Goal: Task Accomplishment & Management: Manage account settings

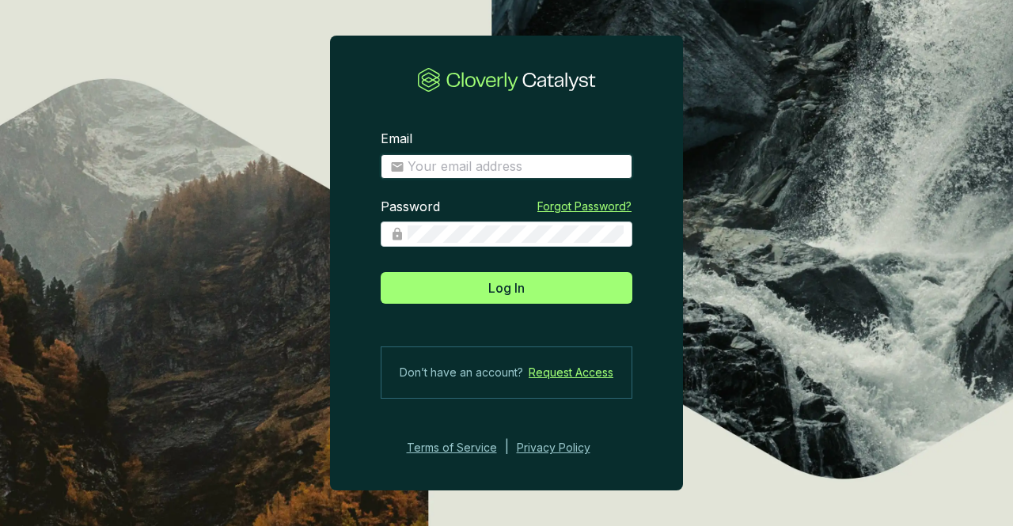
click at [450, 159] on input "Email" at bounding box center [515, 166] width 215 height 17
type input "bernardo@bioforestal.mx"
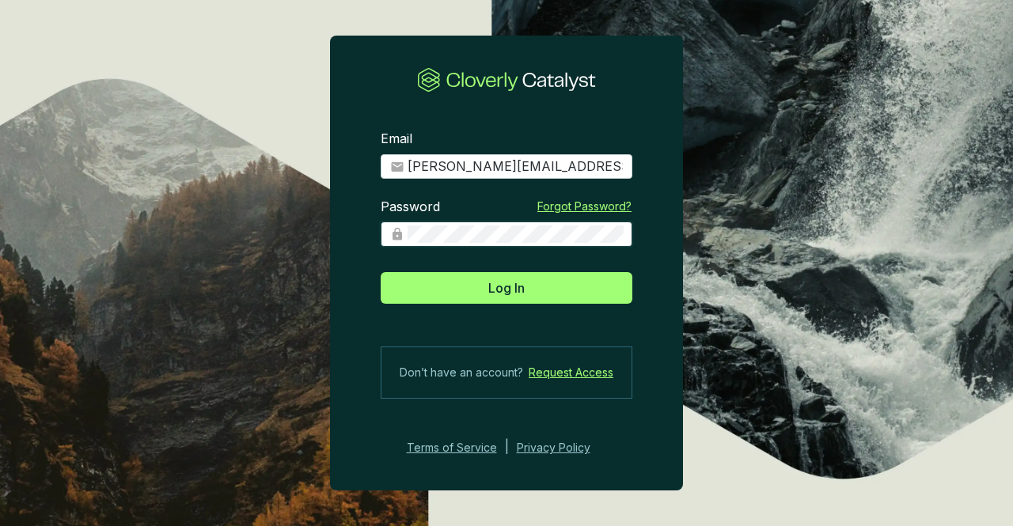
click at [381, 272] on button "Log In" at bounding box center [507, 288] width 252 height 32
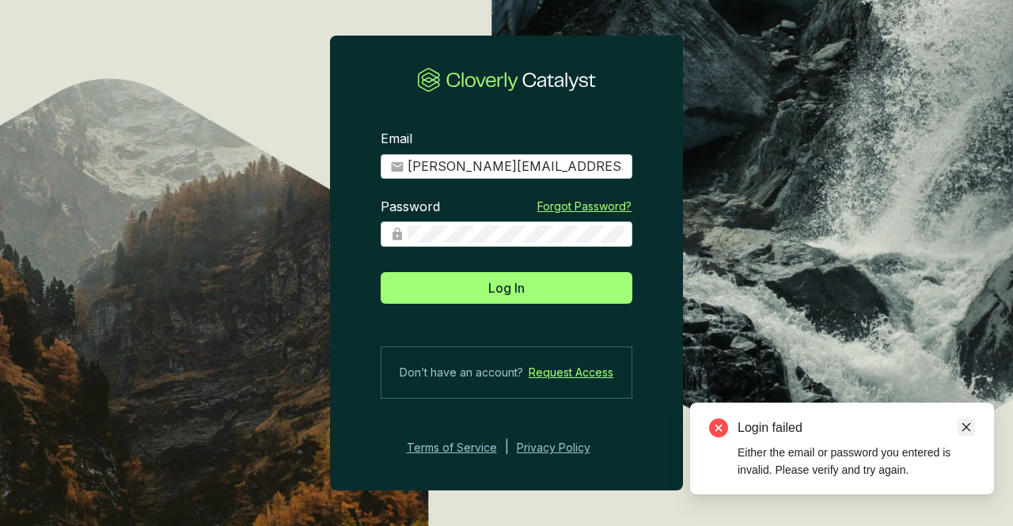
click at [965, 427] on icon "close" at bounding box center [966, 427] width 11 height 11
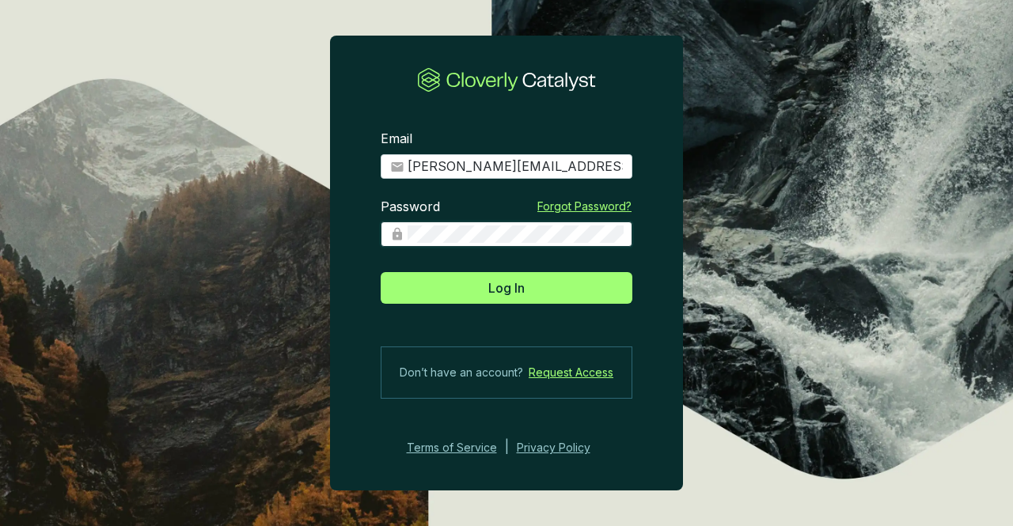
click at [381, 272] on button "Log In" at bounding box center [507, 288] width 252 height 32
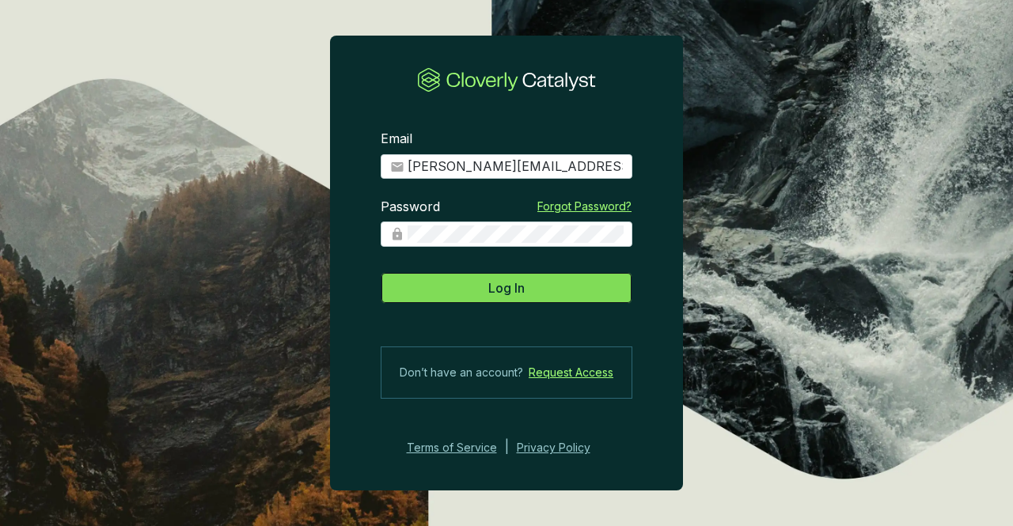
click at [481, 278] on button "Log In" at bounding box center [507, 288] width 252 height 32
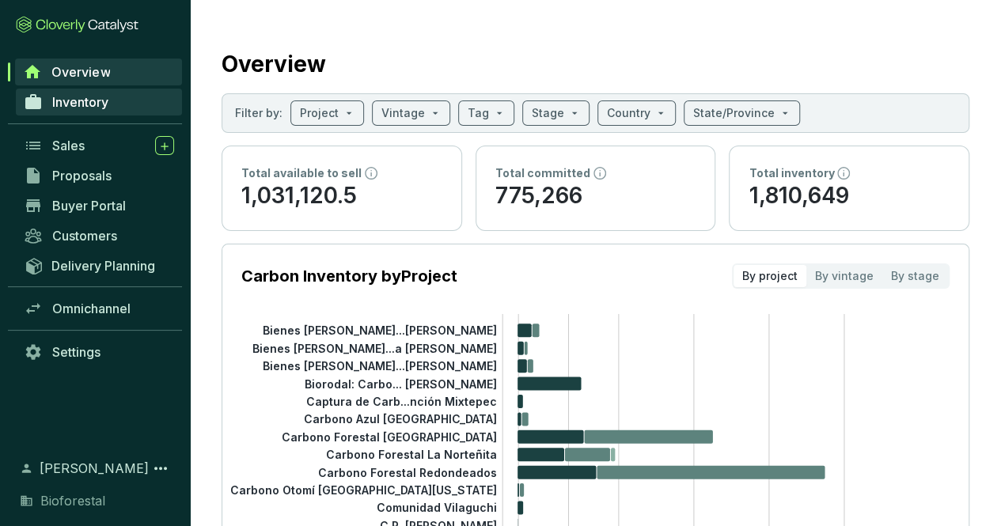
click at [76, 97] on span "Inventory" at bounding box center [80, 102] width 56 height 16
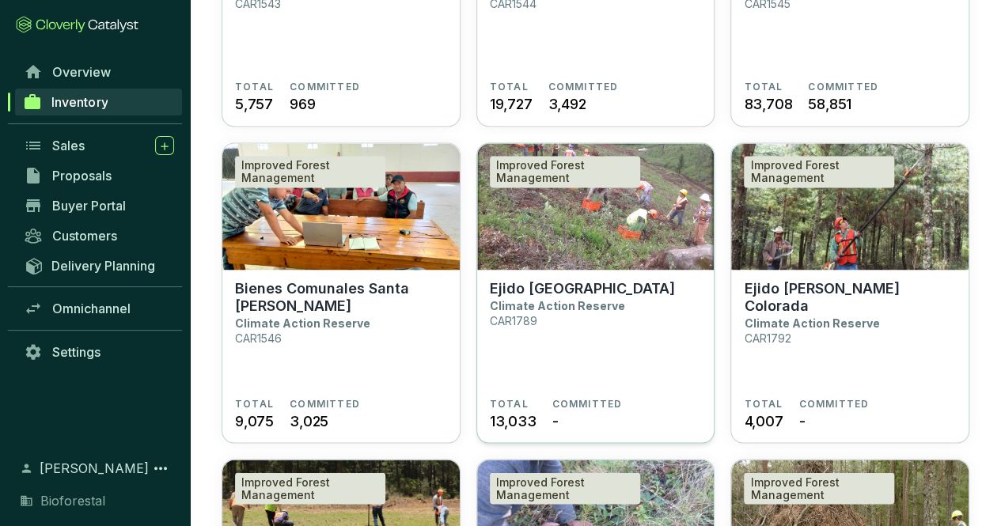
scroll to position [1271, 0]
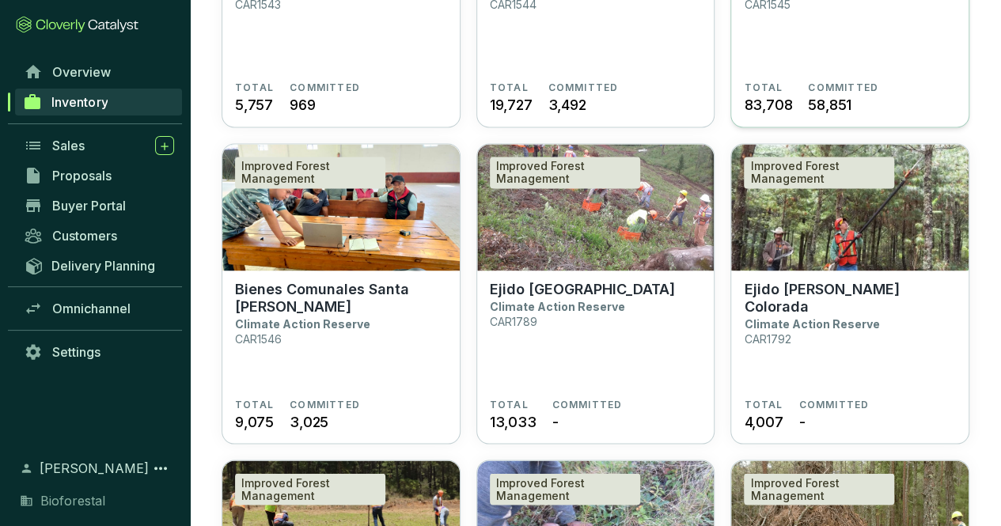
click at [826, 94] on span "58,851" at bounding box center [830, 104] width 44 height 21
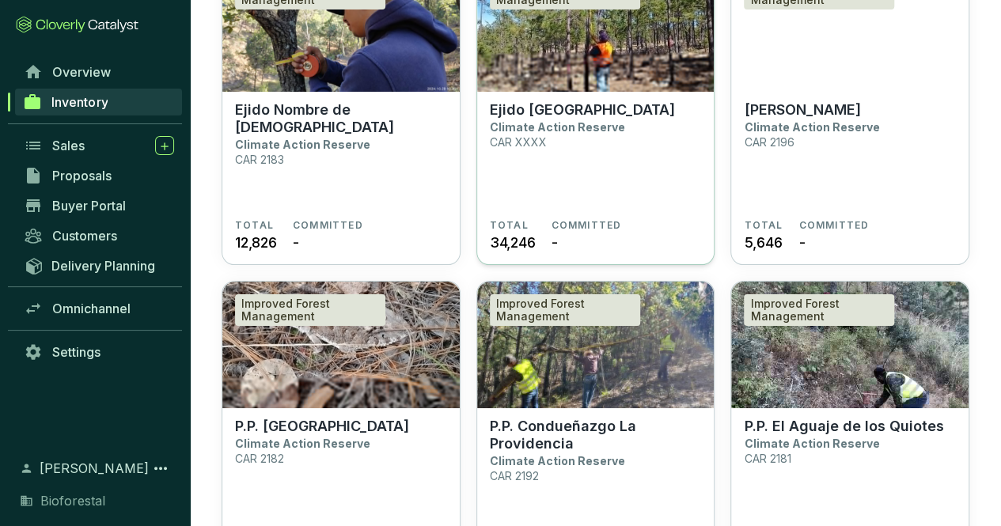
scroll to position [5883, 0]
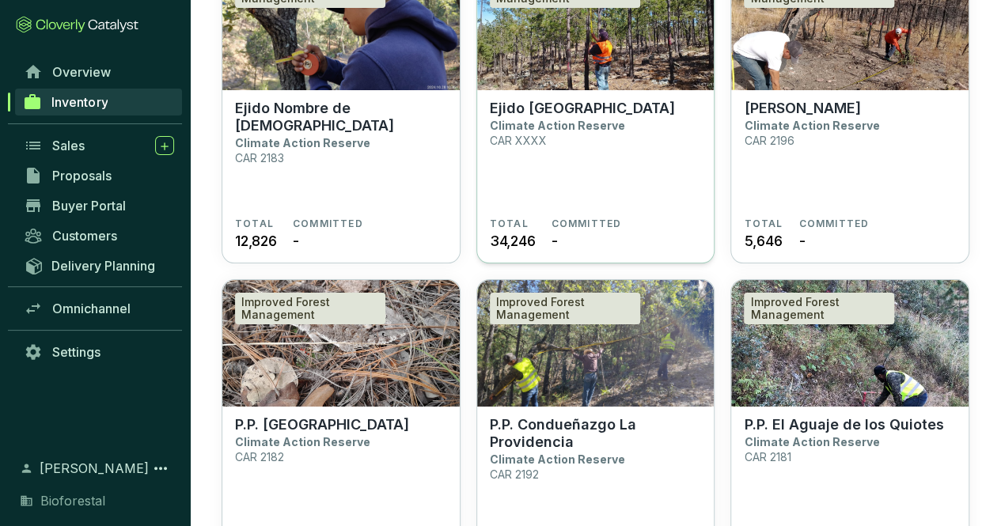
click at [530, 138] on p "CAR XXXX" at bounding box center [518, 140] width 57 height 13
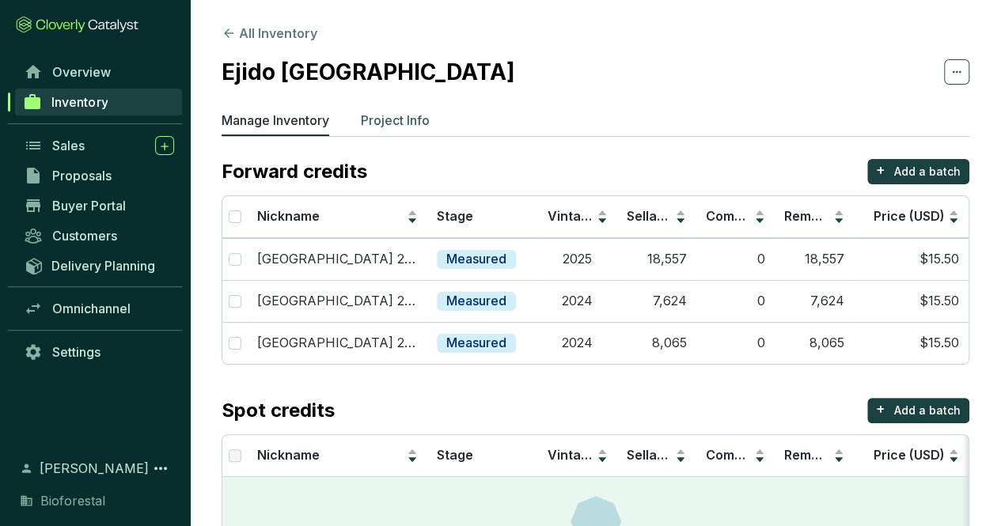
click at [413, 119] on p "Project Info" at bounding box center [395, 120] width 69 height 19
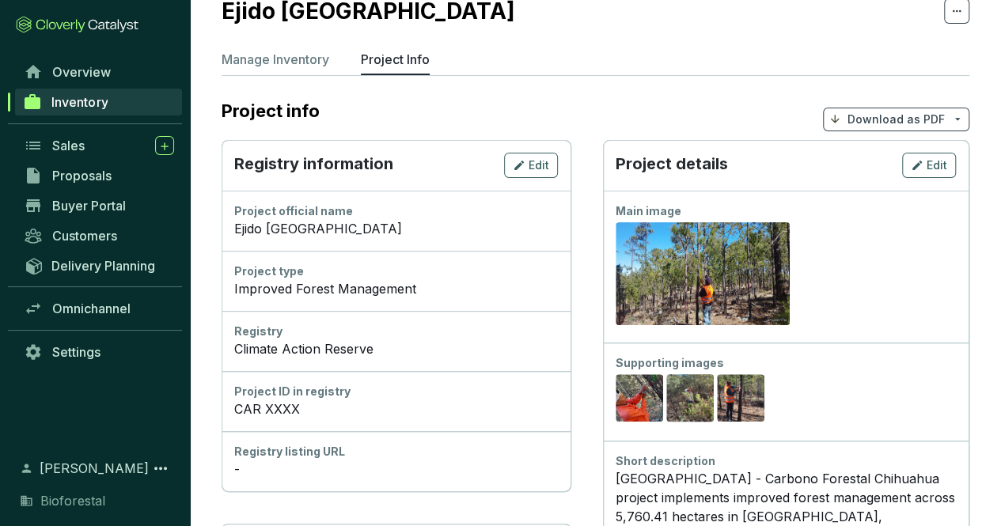
scroll to position [62, 0]
click at [518, 139] on div "Registry information Edit" at bounding box center [396, 164] width 349 height 51
click at [518, 161] on icon "button" at bounding box center [519, 164] width 13 height 19
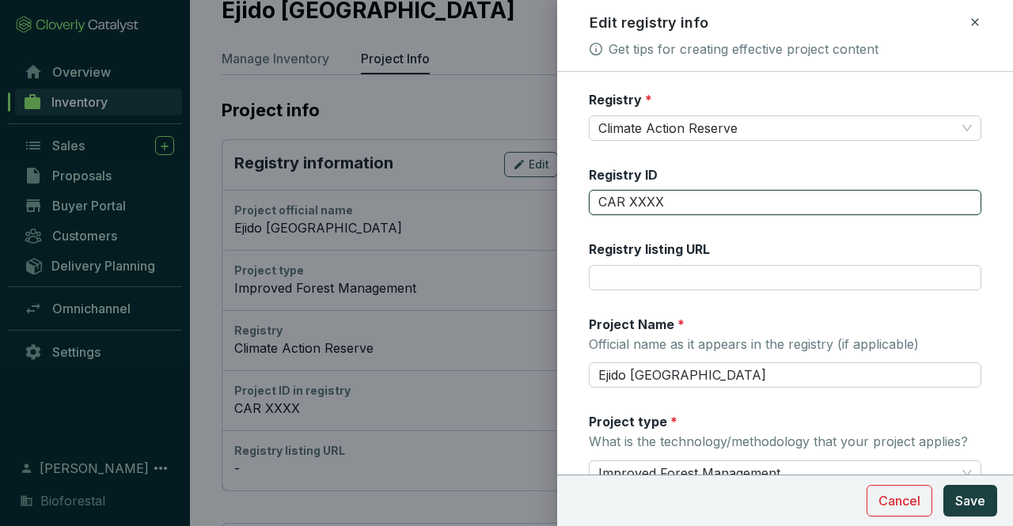
click at [689, 203] on input "CAR XXXX" at bounding box center [785, 202] width 393 height 25
type input "CAR 2216"
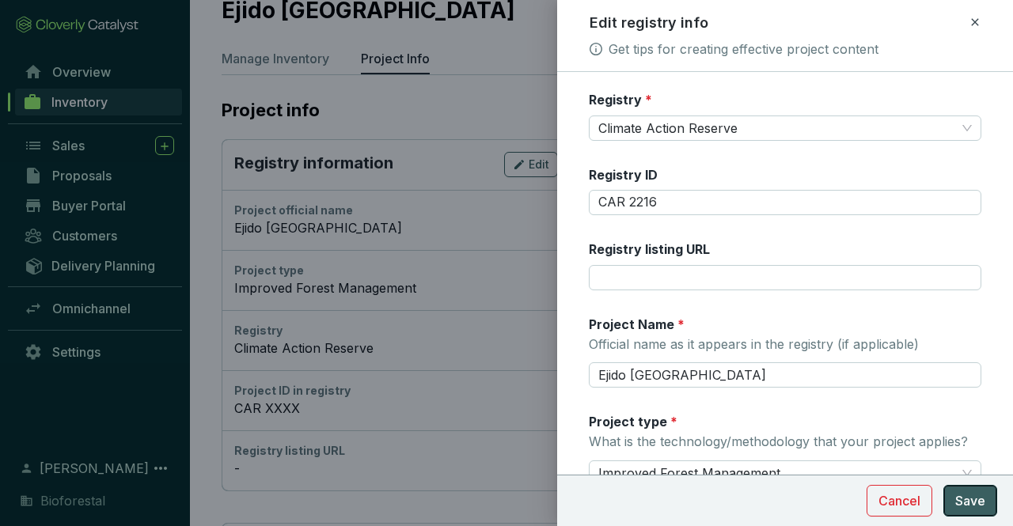
click at [965, 508] on span "Save" at bounding box center [970, 500] width 30 height 19
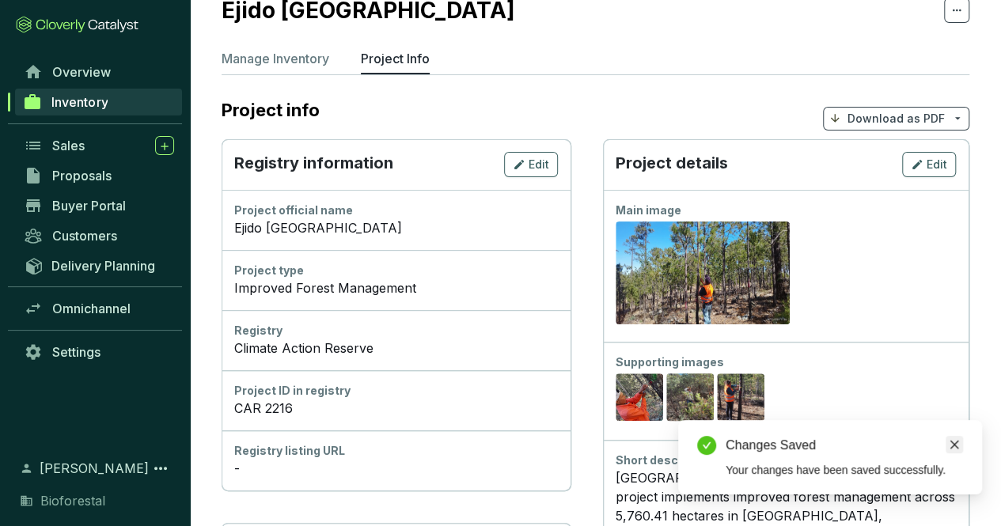
click at [953, 446] on icon "close" at bounding box center [954, 445] width 9 height 9
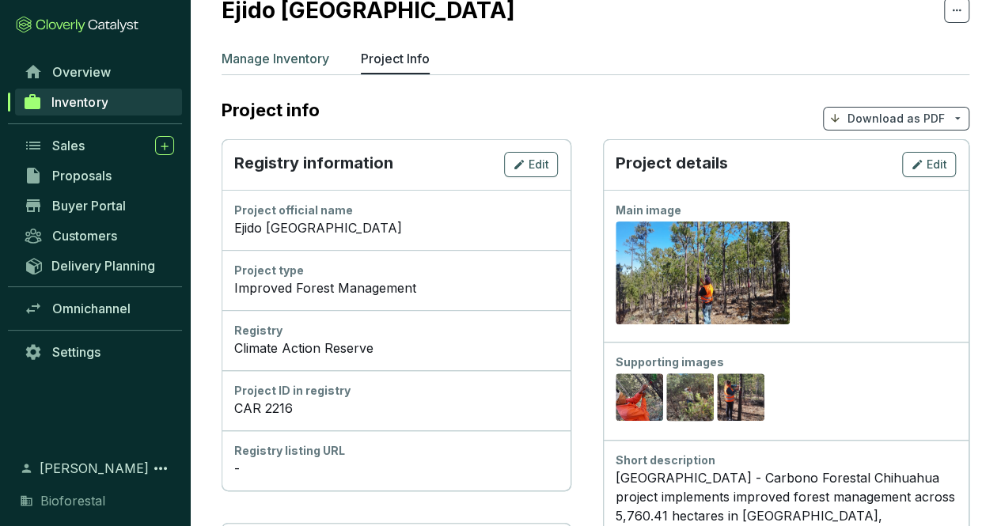
click at [313, 66] on p "Manage Inventory" at bounding box center [276, 58] width 108 height 19
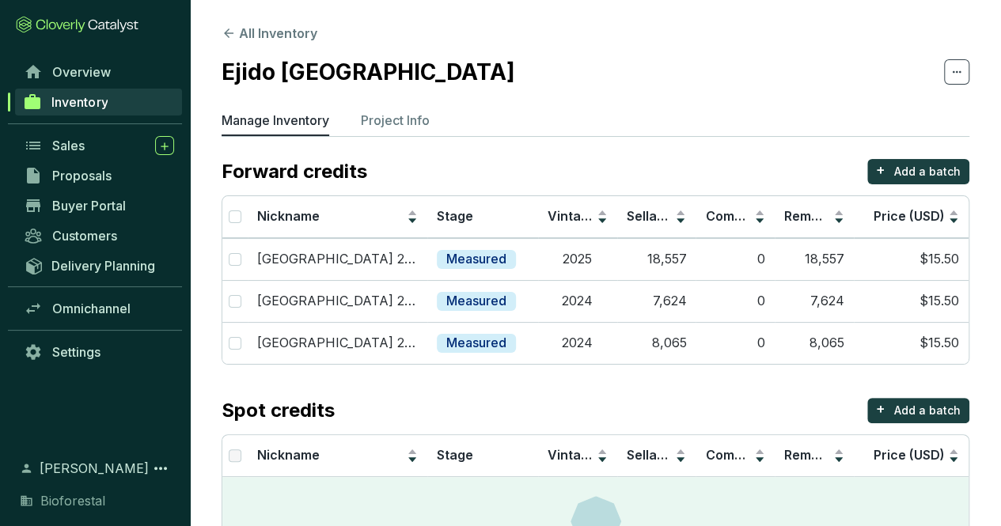
click at [97, 98] on span "Inventory" at bounding box center [79, 102] width 56 height 16
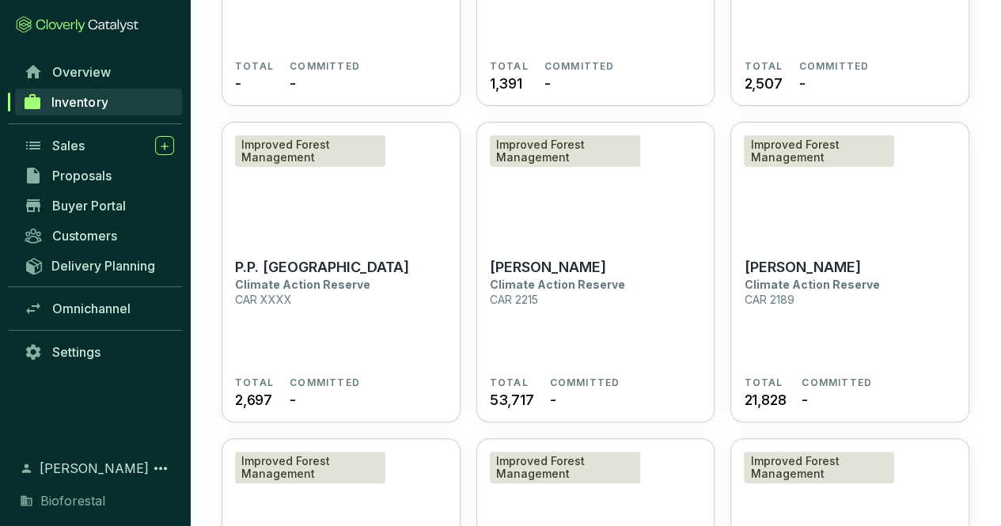
scroll to position [6678, 0]
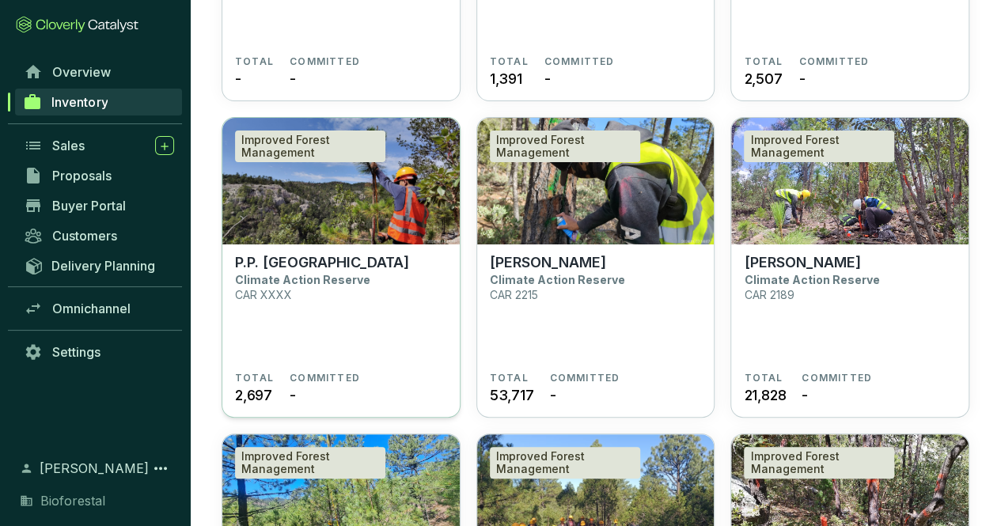
click at [304, 310] on section "P.P. Mesa de Banda Climate Action Reserve CAR XXXX" at bounding box center [341, 313] width 212 height 118
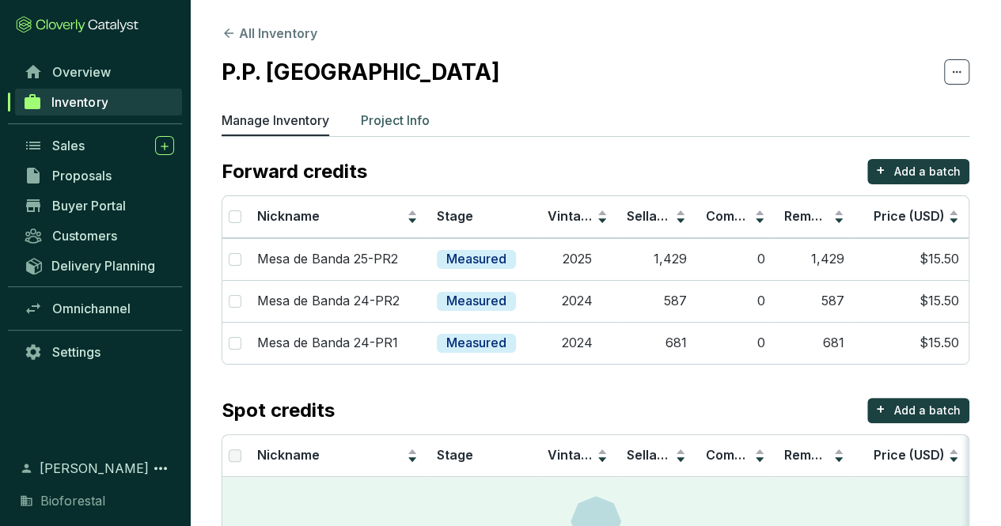
click at [390, 115] on p "Project Info" at bounding box center [395, 120] width 69 height 19
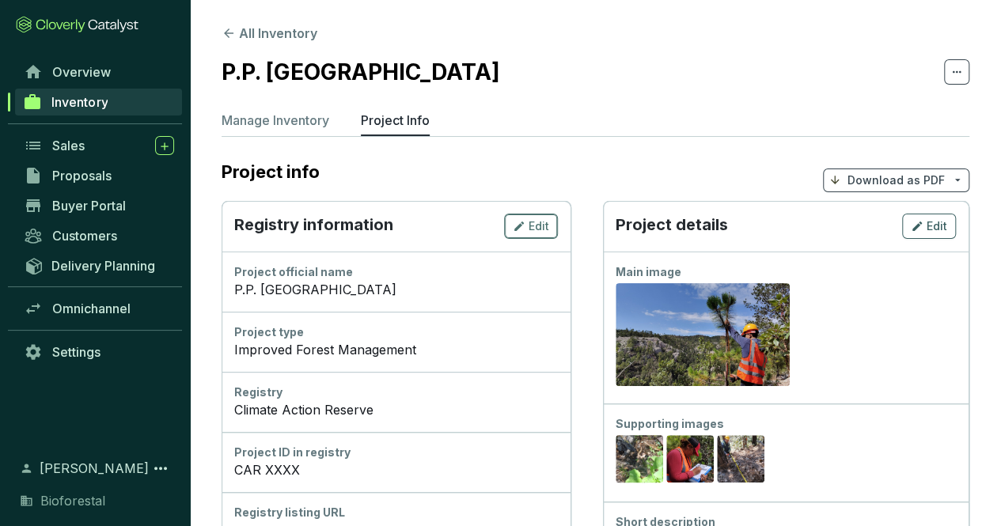
click at [522, 214] on button "Edit" at bounding box center [531, 226] width 54 height 25
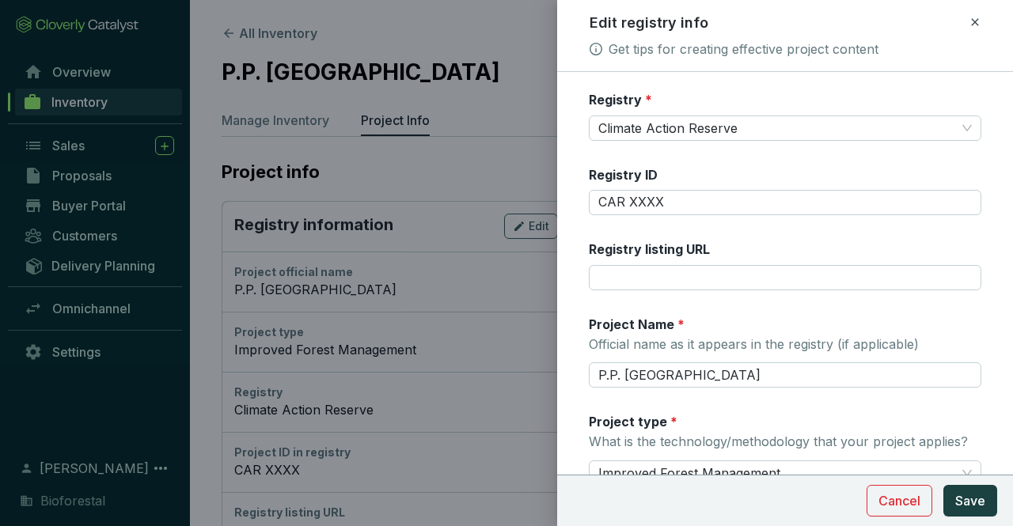
click at [698, 183] on div "Registry ID CAR XXXX" at bounding box center [785, 191] width 393 height 50
click at [696, 186] on div "Registry ID CAR XXXX" at bounding box center [785, 191] width 393 height 50
click at [693, 186] on div "Registry ID CAR XXXX" at bounding box center [785, 191] width 393 height 50
click at [687, 188] on div "Registry ID CAR XXXX" at bounding box center [785, 191] width 393 height 50
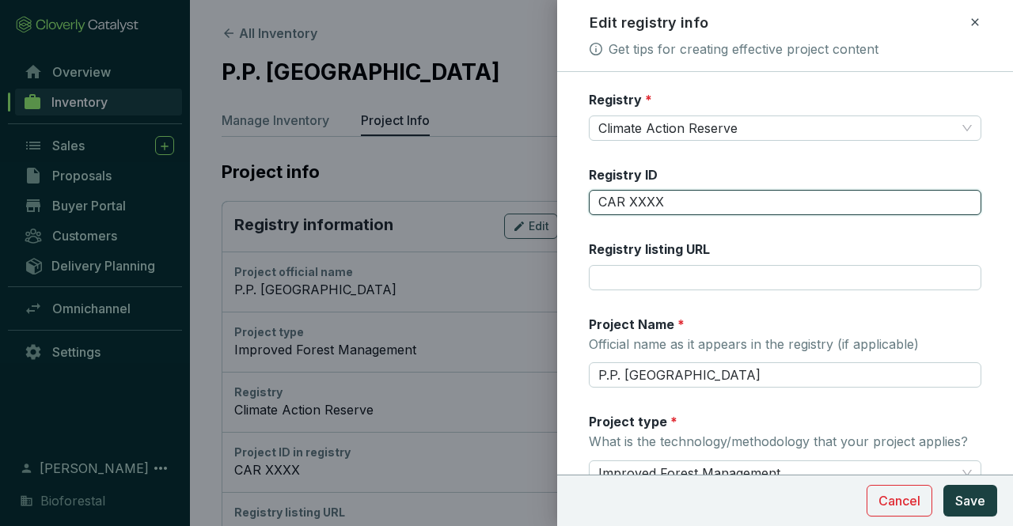
click at [678, 202] on input "CAR XXXX" at bounding box center [785, 202] width 393 height 25
type input "CAR 2243"
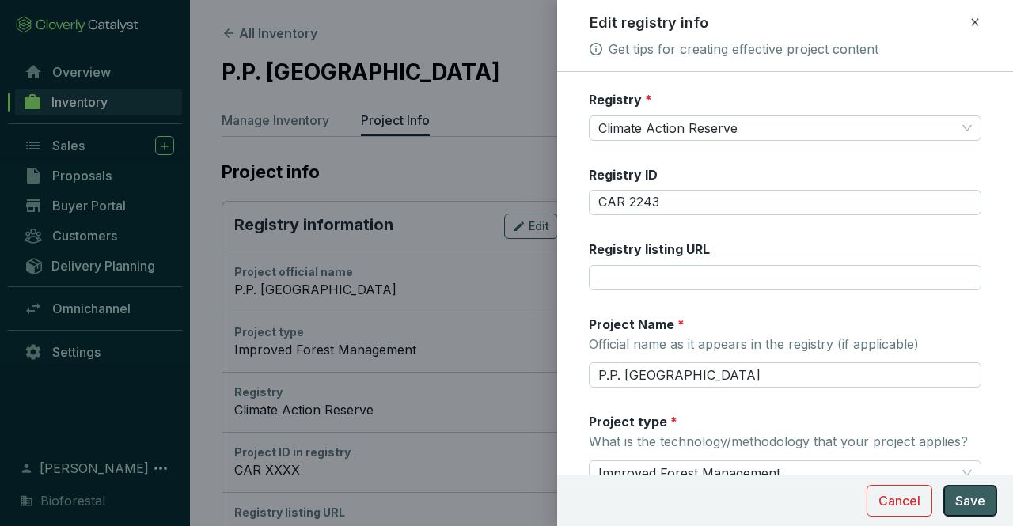
click at [958, 502] on span "Save" at bounding box center [970, 500] width 30 height 19
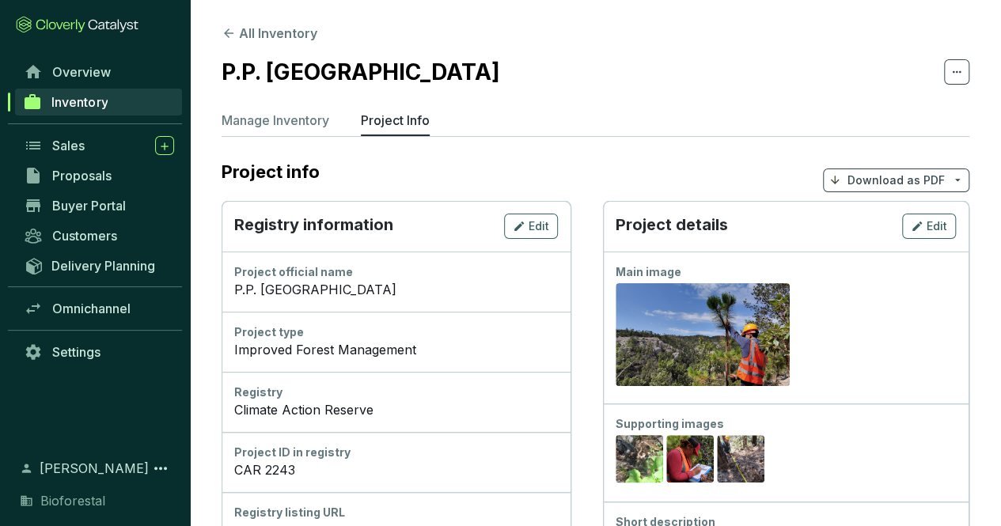
click at [106, 102] on span "Inventory" at bounding box center [79, 102] width 56 height 16
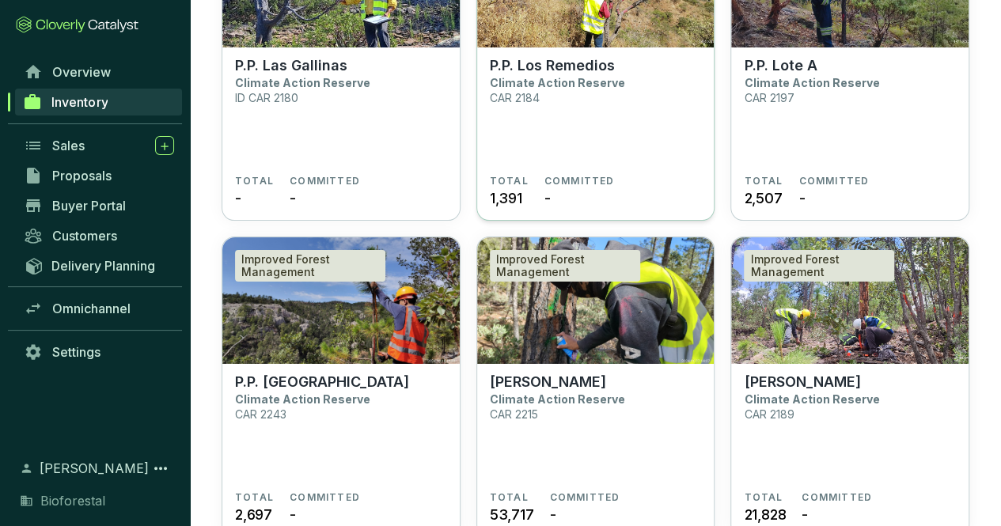
scroll to position [6560, 0]
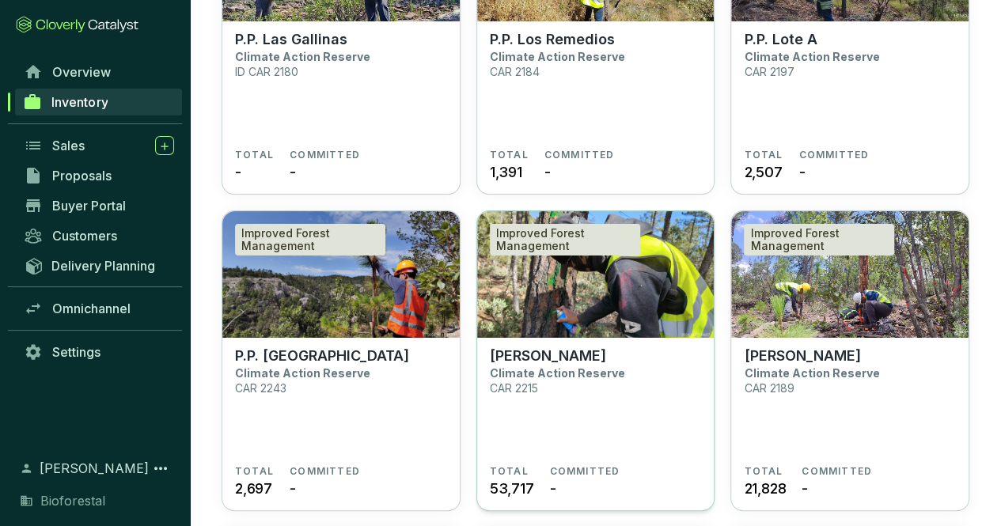
scroll to position [6584, 0]
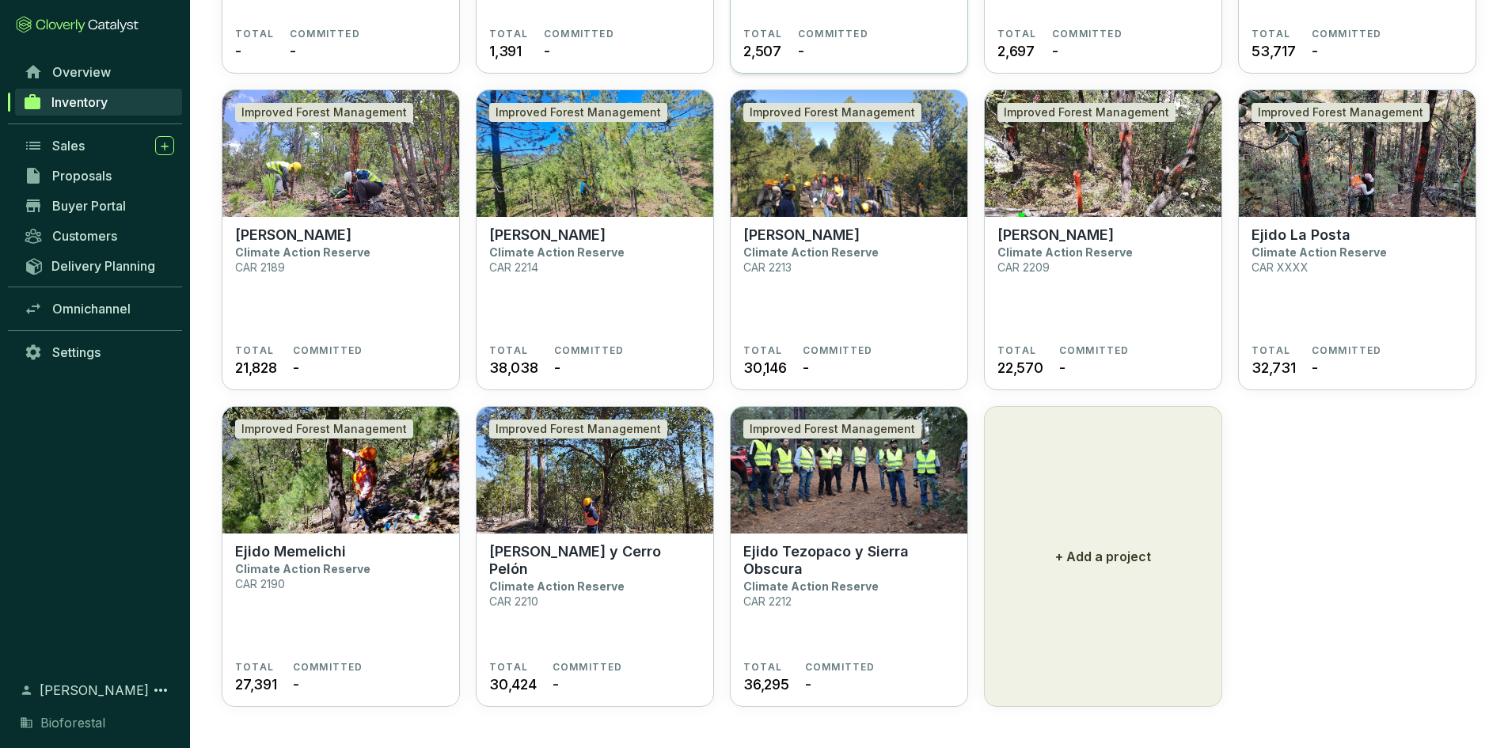
scroll to position [4173, 0]
